Goal: Information Seeking & Learning: Understand process/instructions

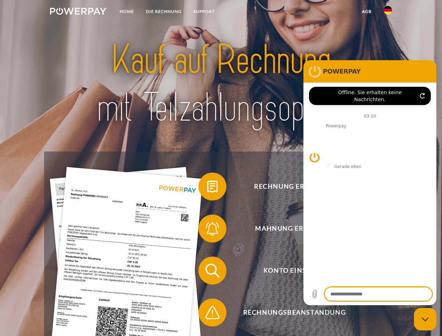
click at [78, 12] on img at bounding box center [78, 11] width 56 height 7
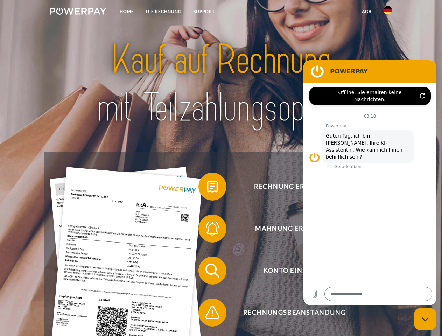
click at [387, 12] on img at bounding box center [387, 10] width 8 height 8
click at [366, 12] on link "agb" at bounding box center [367, 11] width 22 height 13
click at [207, 188] on span at bounding box center [201, 186] width 35 height 35
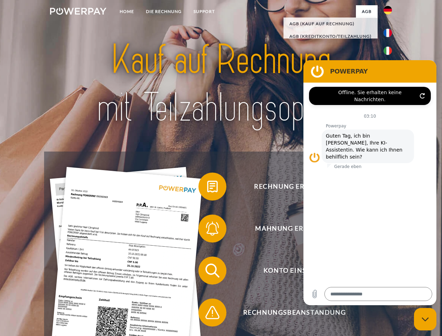
click at [207, 230] on span at bounding box center [201, 228] width 35 height 35
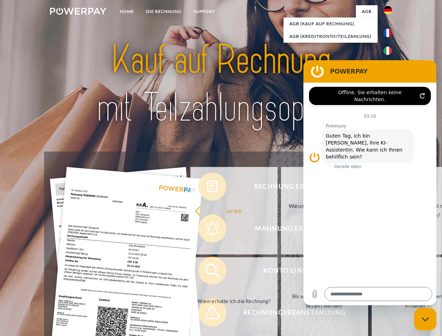
click at [281, 272] on link "Bis wann muss die Rechnung bezahlt werden?" at bounding box center [324, 300] width 87 height 87
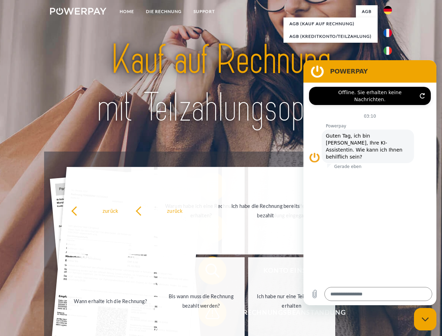
click at [207, 314] on span at bounding box center [201, 312] width 35 height 35
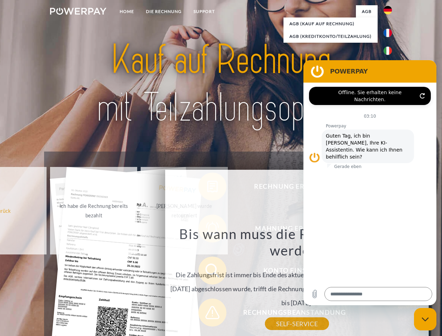
click at [425, 319] on icon "Messaging-Fenster schließen" at bounding box center [424, 319] width 7 height 5
type textarea "*"
